Goal: Task Accomplishment & Management: Manage account settings

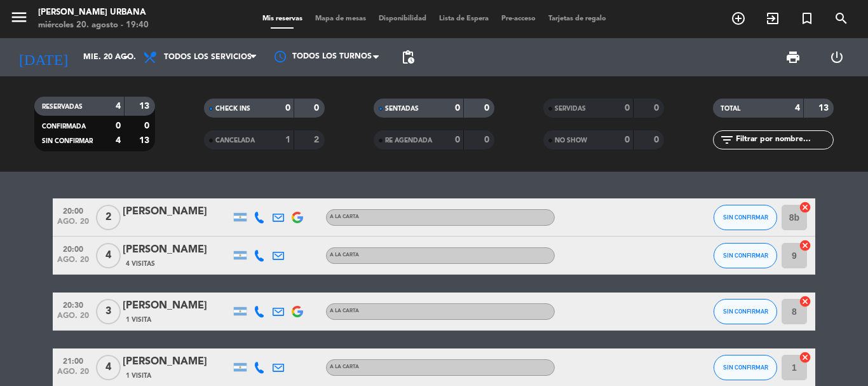
scroll to position [64, 0]
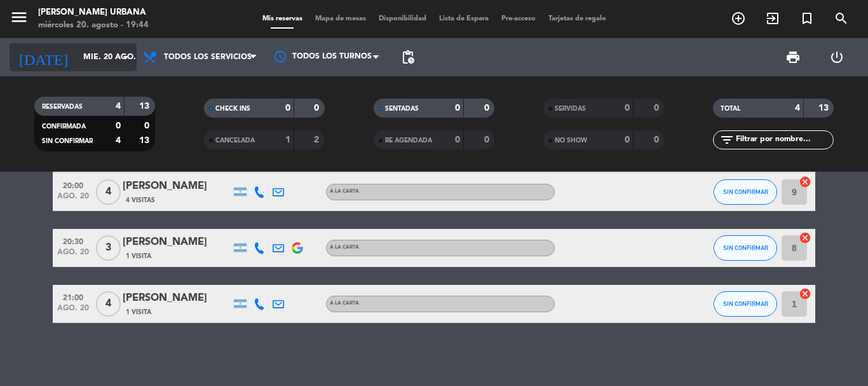
click at [112, 57] on input "mié. 20 ago." at bounding box center [130, 57] width 107 height 22
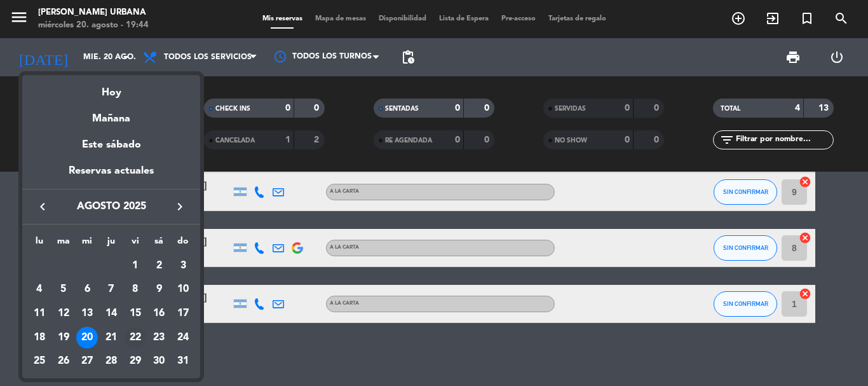
click at [137, 339] on div "22" at bounding box center [136, 338] width 22 height 22
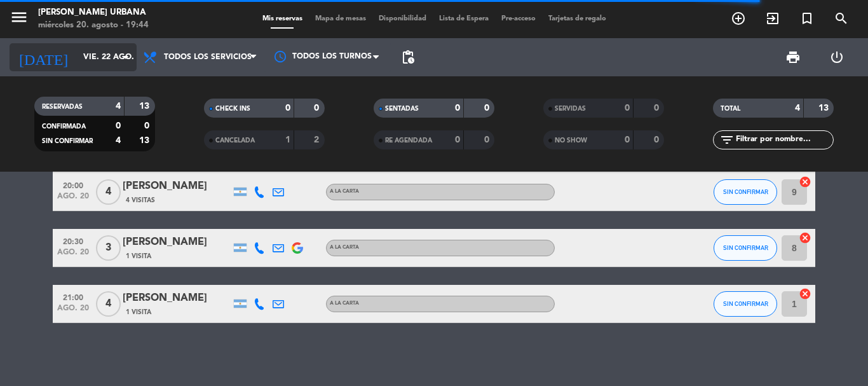
click at [118, 57] on icon "arrow_drop_down" at bounding box center [125, 57] width 15 height 15
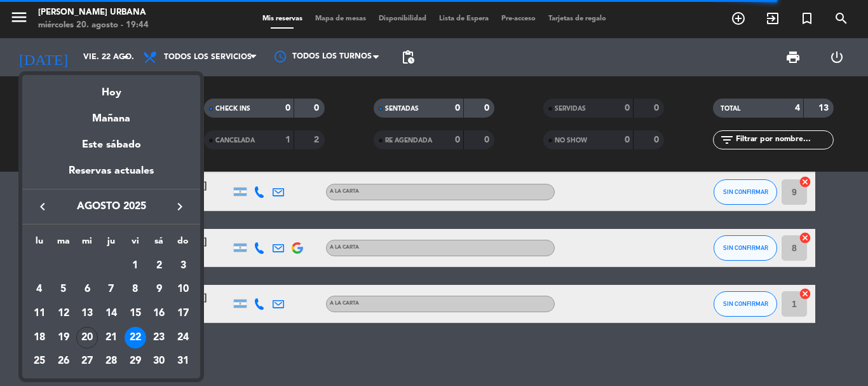
click at [138, 332] on div "22" at bounding box center [136, 338] width 22 height 22
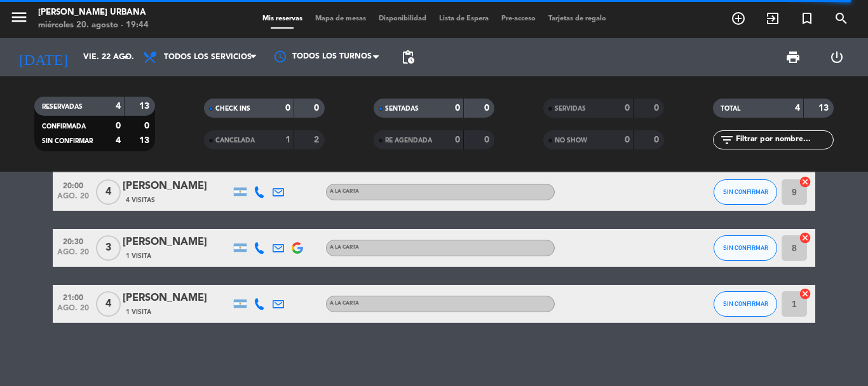
scroll to position [0, 0]
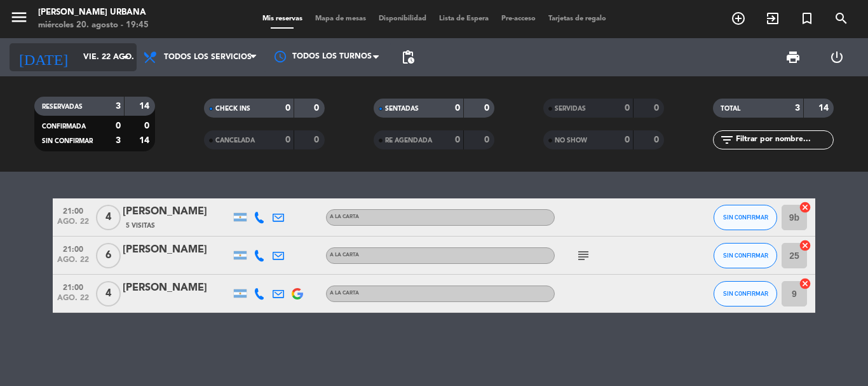
click at [85, 51] on input "vie. 22 ago." at bounding box center [130, 57] width 107 height 22
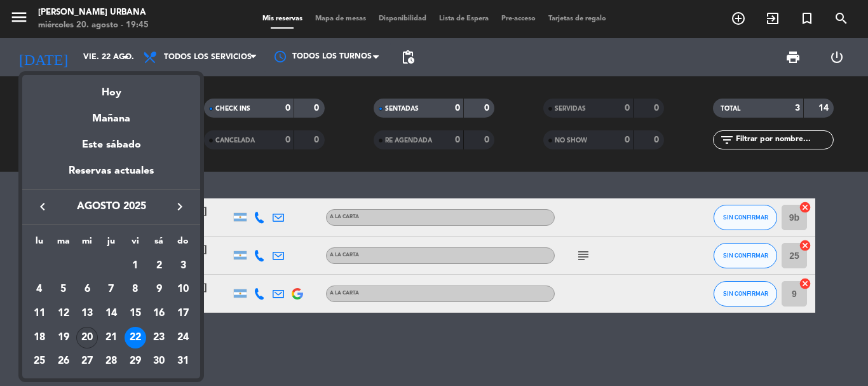
click at [91, 336] on div "20" at bounding box center [87, 338] width 22 height 22
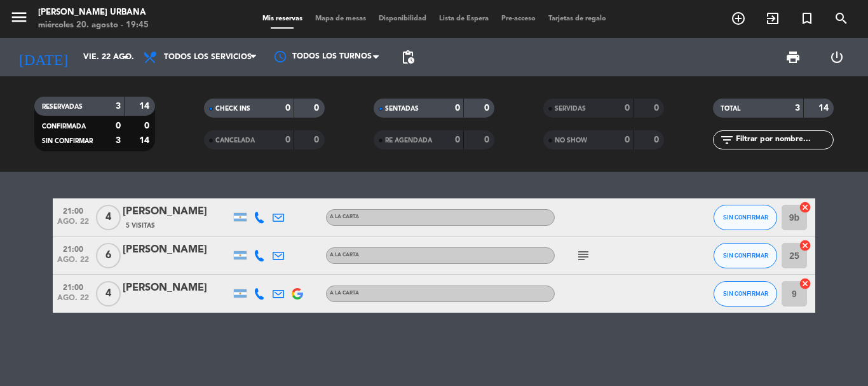
type input "mié. 20 ago."
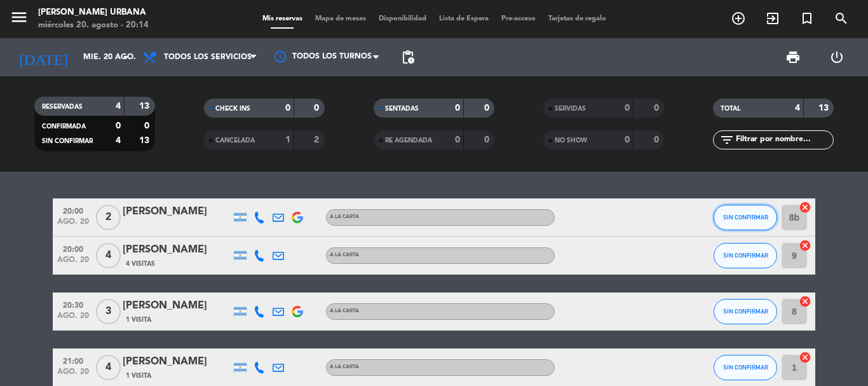
click at [756, 211] on button "SIN CONFIRMAR" at bounding box center [746, 217] width 64 height 25
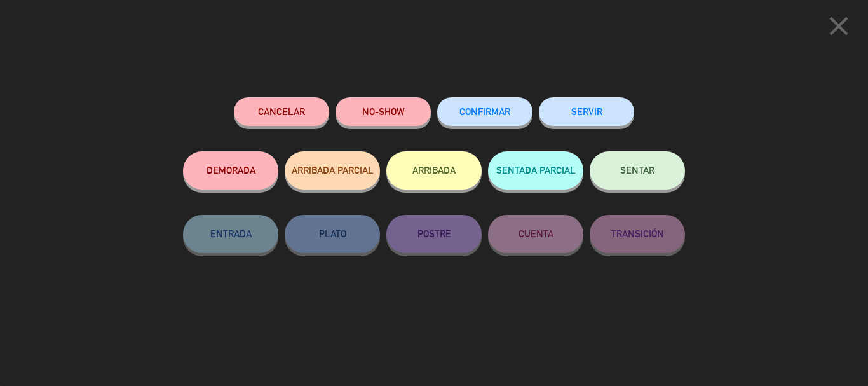
click at [485, 104] on button "CONFIRMAR" at bounding box center [484, 111] width 95 height 29
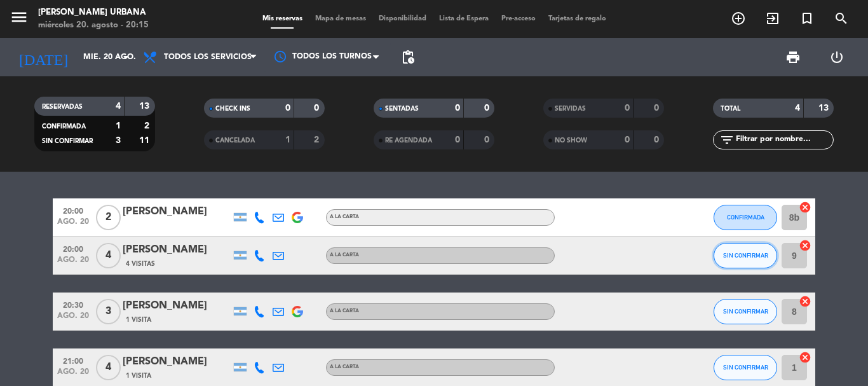
click at [750, 254] on span "SIN CONFIRMAR" at bounding box center [745, 255] width 45 height 7
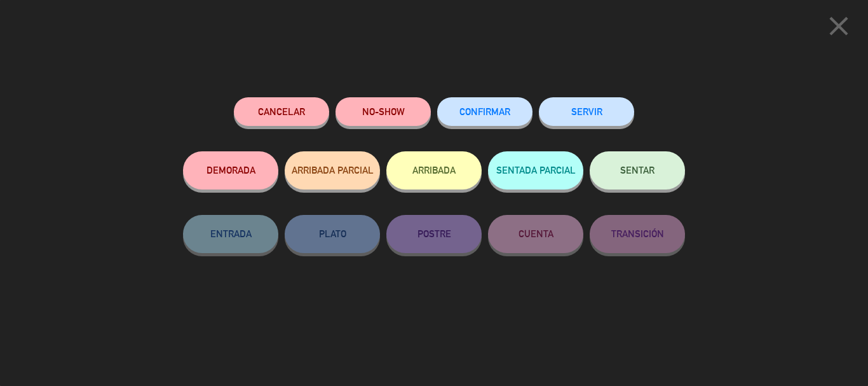
click at [494, 109] on span "CONFIRMAR" at bounding box center [485, 111] width 51 height 11
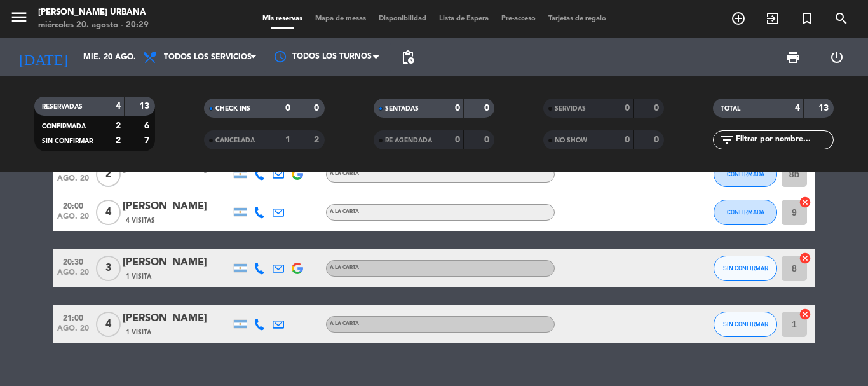
scroll to position [64, 0]
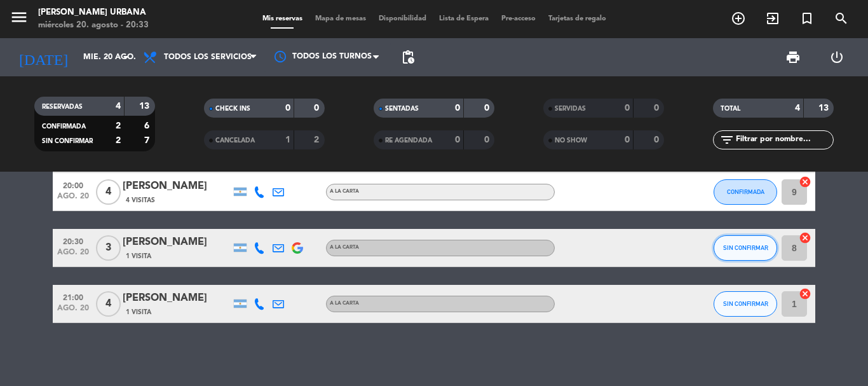
click at [738, 252] on button "SIN CONFIRMAR" at bounding box center [746, 247] width 64 height 25
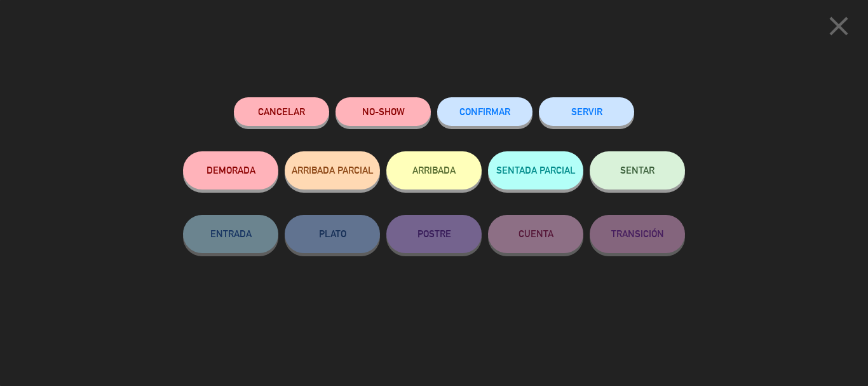
click at [491, 113] on span "CONFIRMAR" at bounding box center [485, 111] width 51 height 11
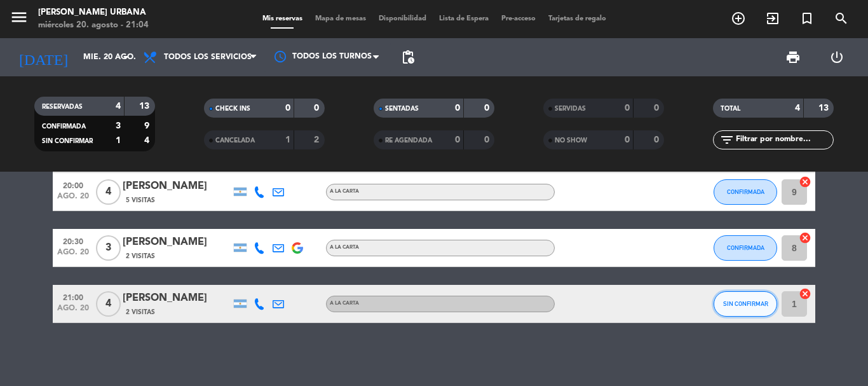
click at [724, 308] on button "SIN CONFIRMAR" at bounding box center [746, 303] width 64 height 25
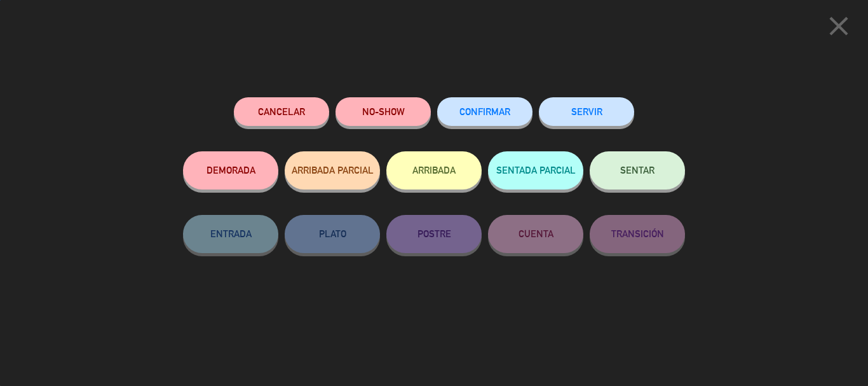
click at [507, 117] on button "CONFIRMAR" at bounding box center [484, 111] width 95 height 29
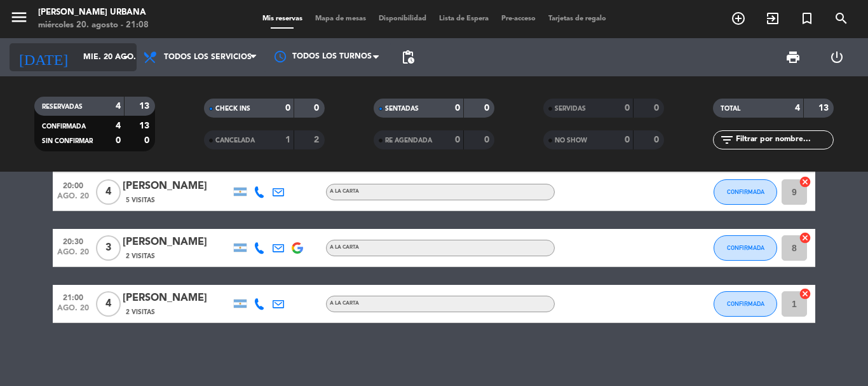
click at [107, 53] on input "mié. 20 ago." at bounding box center [130, 57] width 107 height 22
